Goal: Task Accomplishment & Management: Use online tool/utility

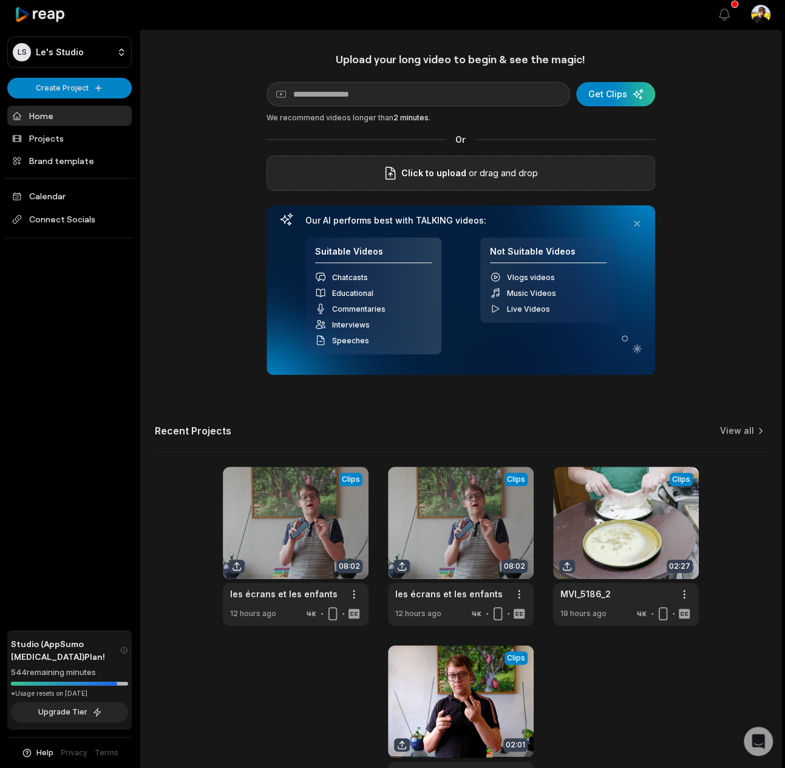
click at [423, 178] on span "Click to upload" at bounding box center [433, 173] width 65 height 15
click at [0, 0] on input "Click to upload" at bounding box center [0, 0] width 0 height 0
click at [630, 83] on div "submit" at bounding box center [615, 94] width 79 height 24
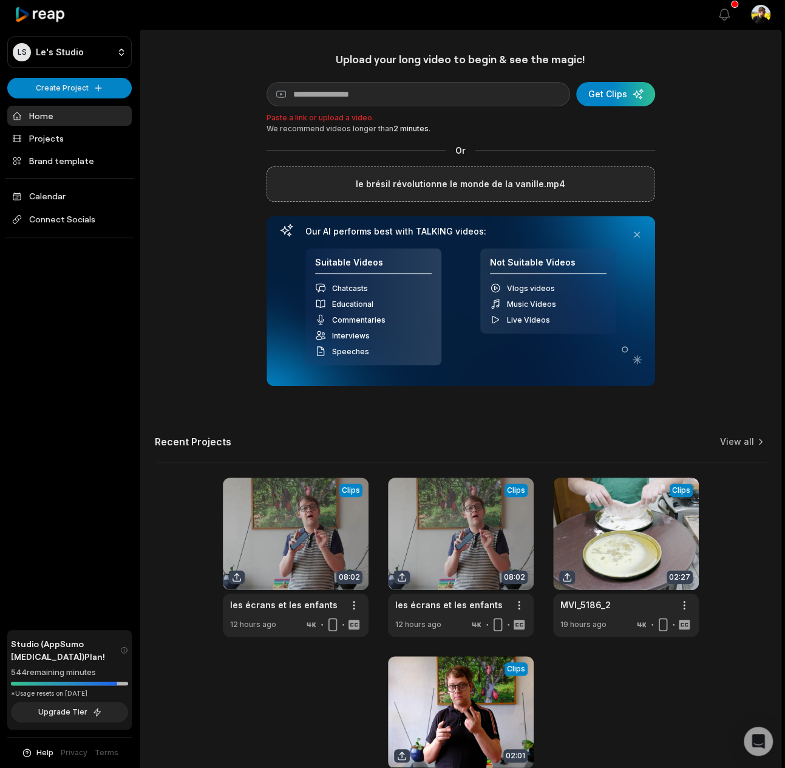
click at [686, 182] on div "Upload your long video to begin & see the magic! YouTube link Get Clips Paste a…" at bounding box center [460, 433] width 641 height 763
click at [537, 174] on div "le brésil révolutionne le monde de la vanille.mp4" at bounding box center [461, 183] width 389 height 35
click at [559, 186] on label "le brésil révolutionne le monde de la vanille.mp4" at bounding box center [461, 184] width 210 height 15
click at [0, 0] on input "le brésil révolutionne le monde de la vanille.mp4" at bounding box center [0, 0] width 0 height 0
click at [743, 444] on link "View all" at bounding box center [737, 441] width 34 height 12
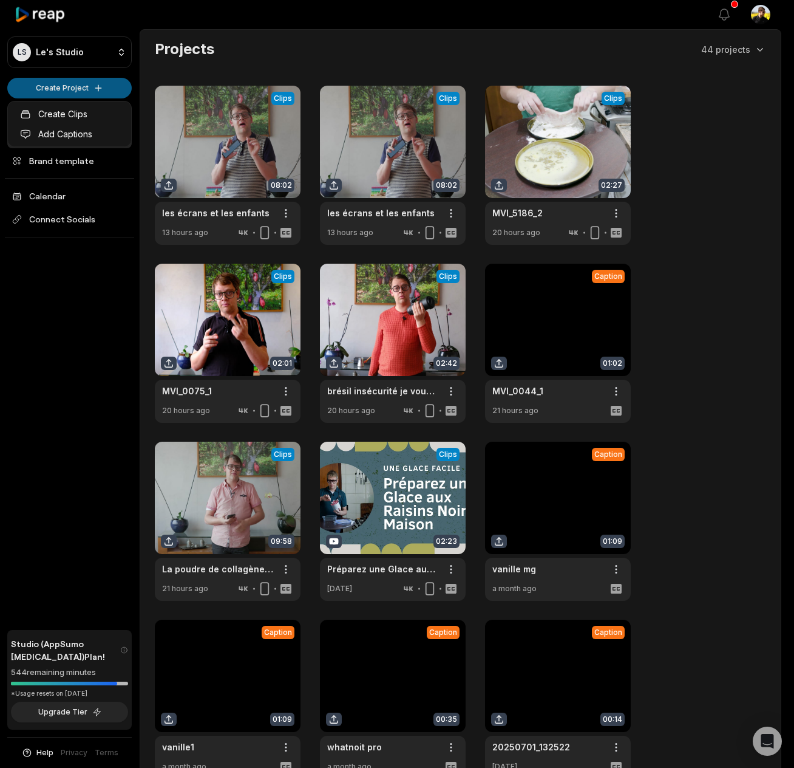
click at [97, 89] on html "LS Le's Studio Create Project Home Projects Brand template Calendar Connect Soc…" at bounding box center [397, 384] width 794 height 768
click at [98, 112] on link "Create Clips" at bounding box center [69, 114] width 118 height 20
